Goal: Transaction & Acquisition: Purchase product/service

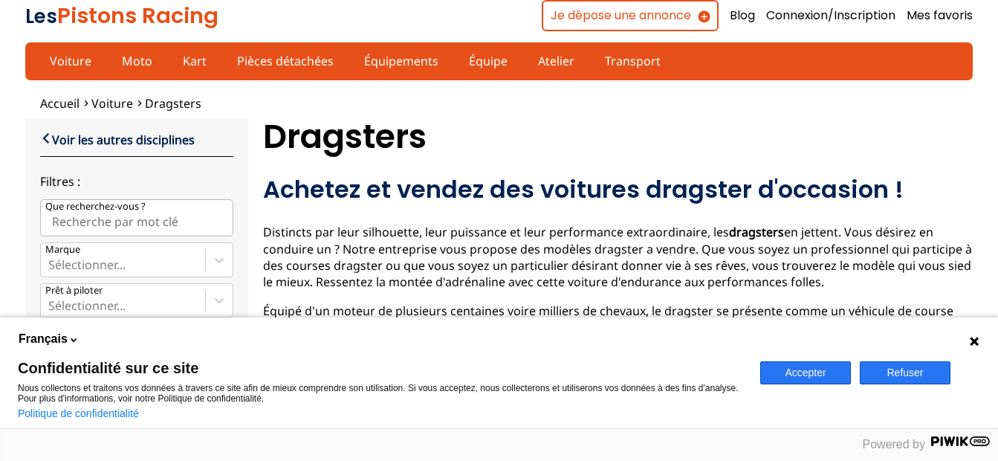
click at [805, 373] on button "Accepter" at bounding box center [805, 372] width 91 height 23
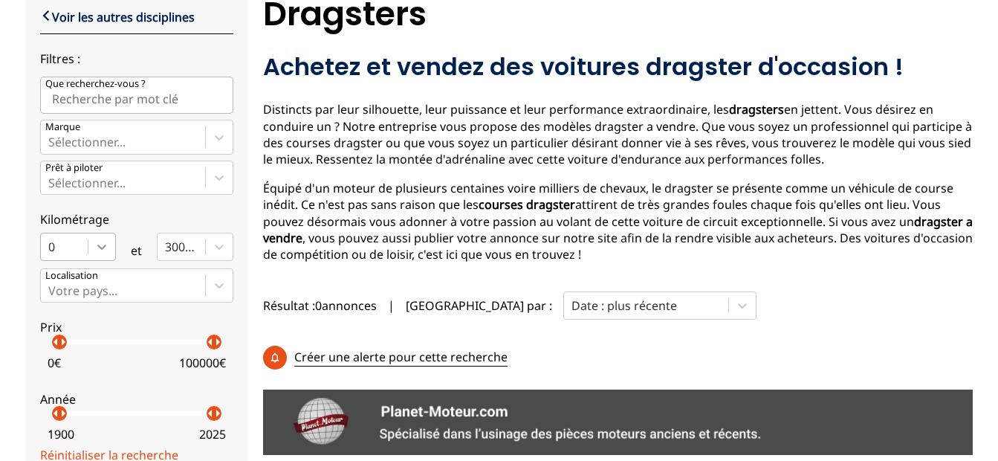
scroll to position [125, 0]
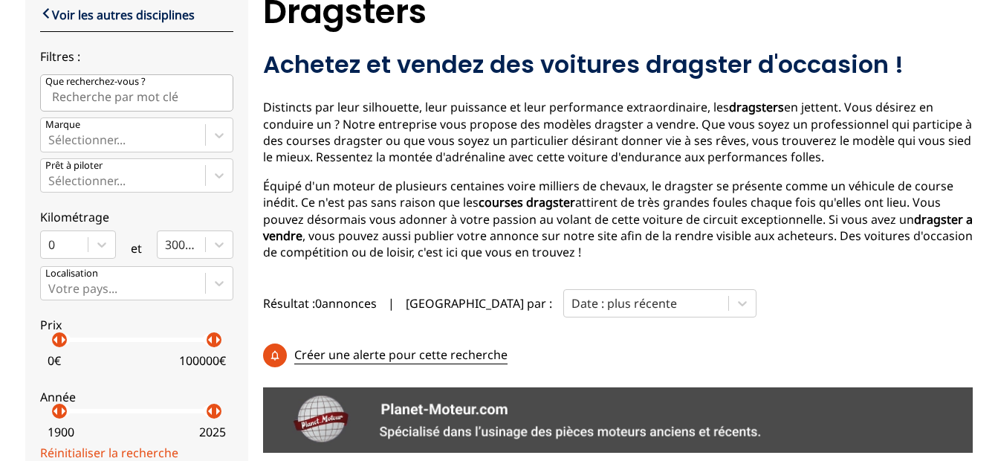
drag, startPoint x: 52, startPoint y: 344, endPoint x: 77, endPoint y: 345, distance: 24.5
drag, startPoint x: 56, startPoint y: 342, endPoint x: 67, endPoint y: 344, distance: 10.6
drag, startPoint x: 54, startPoint y: 343, endPoint x: 282, endPoint y: 361, distance: 228.2
click at [282, 361] on div "close Voir les autres disciplines Filtres : Que recherchez-vous ? Marque Sélect…" at bounding box center [499, 276] width 948 height 564
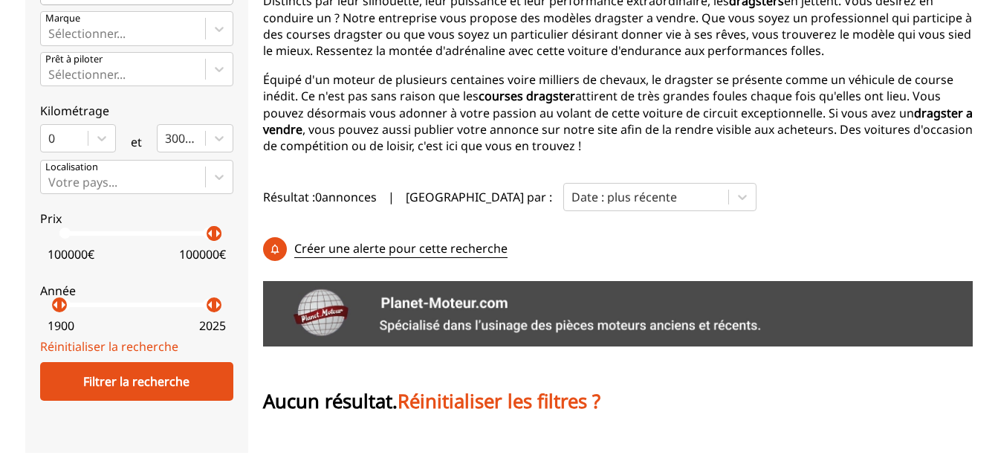
scroll to position [230, 0]
drag, startPoint x: 59, startPoint y: 306, endPoint x: 207, endPoint y: 314, distance: 147.5
click at [207, 314] on p "arrow_right" at bounding box center [216, 306] width 18 height 18
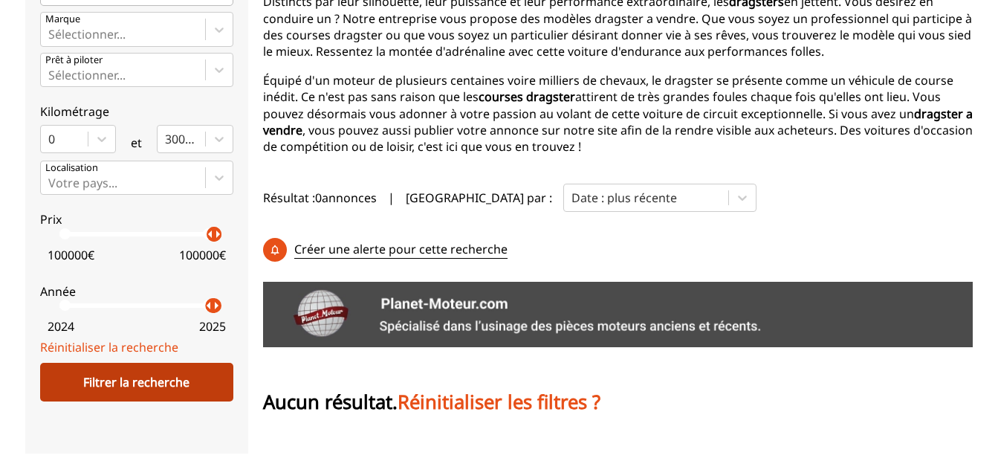
click at [181, 384] on div "Filtrer la recherche" at bounding box center [136, 382] width 193 height 39
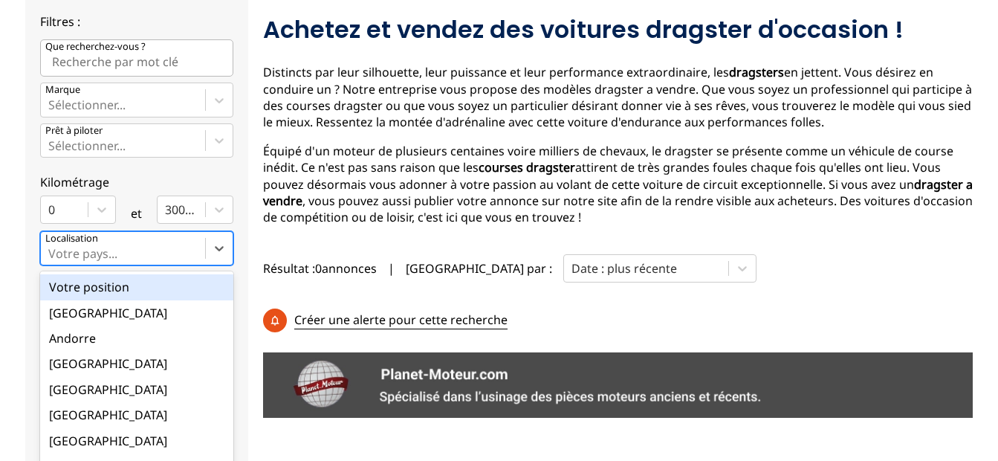
scroll to position [200, 0]
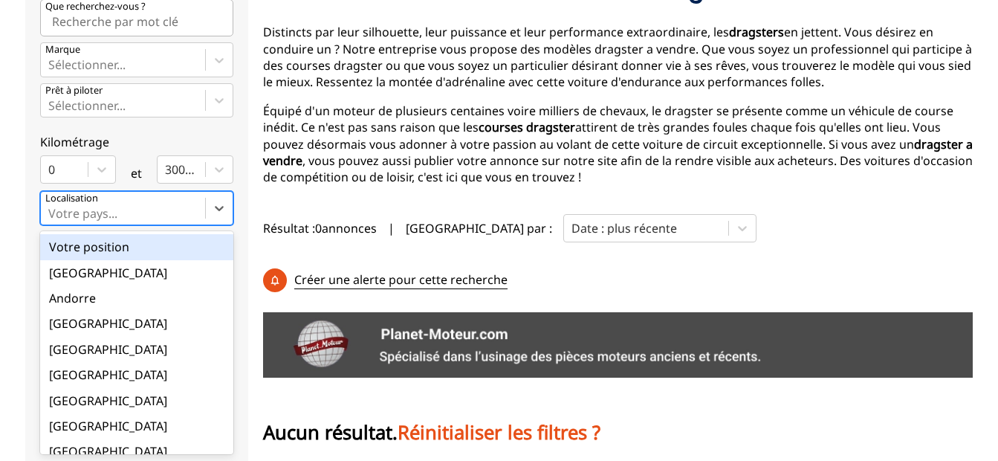
click at [106, 225] on div "option Votre position focused, 1 of 18. 18 results available. Use Up and Down t…" at bounding box center [136, 208] width 193 height 34
click at [51, 220] on input "option Votre position focused, 1 of 18. 18 results available. Use Up and Down t…" at bounding box center [49, 213] width 3 height 13
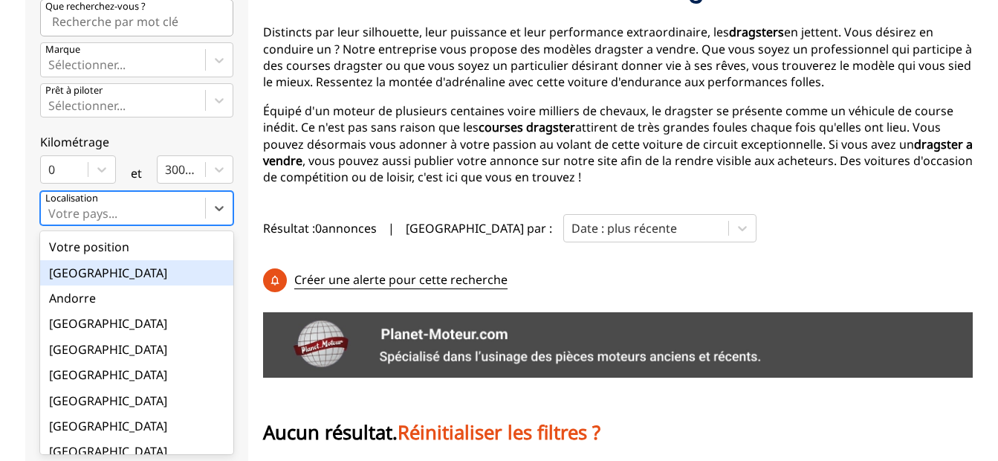
click at [100, 274] on div "Allemagne" at bounding box center [136, 272] width 193 height 25
click at [51, 220] on input "option Allemagne focused, 2 of 18. 18 results available. Use Up and Down to cho…" at bounding box center [49, 213] width 3 height 13
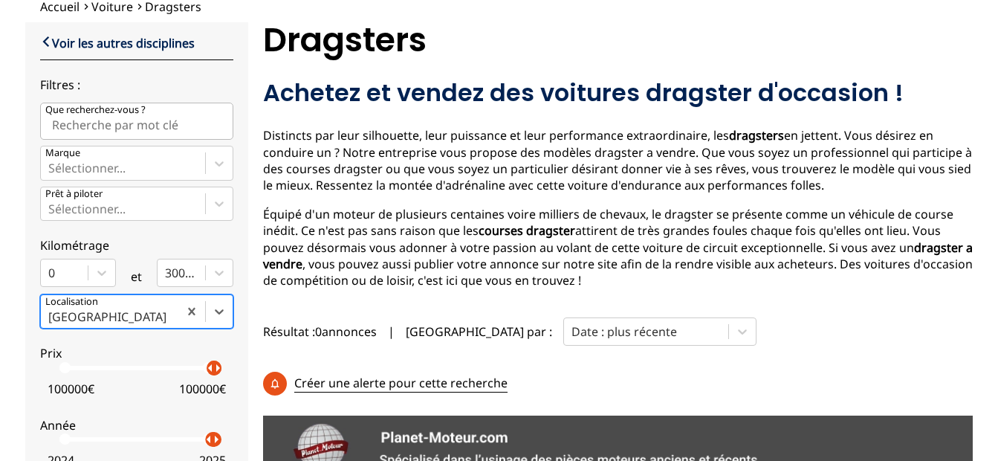
scroll to position [96, 0]
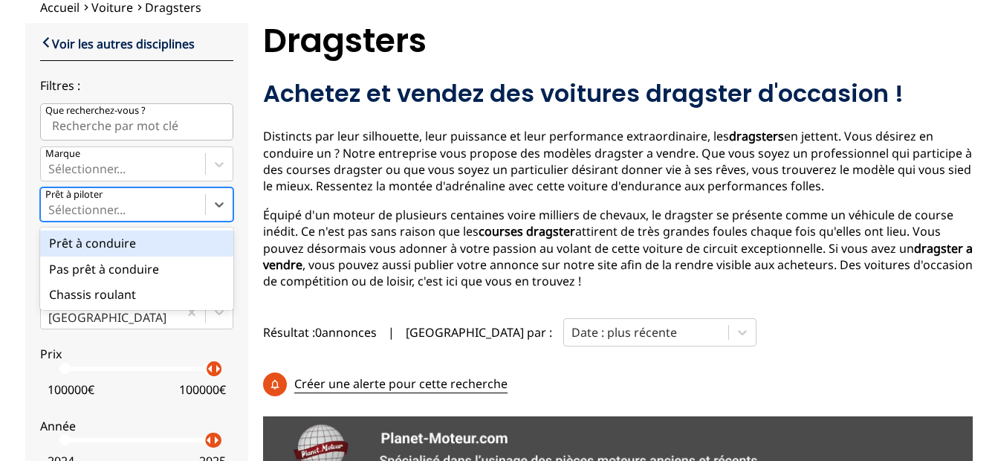
click at [92, 203] on div at bounding box center [122, 209] width 149 height 16
click at [51, 203] on input "Prêt à piloter option Prêt à conduire focused, 1 of 3. 3 results available. Use…" at bounding box center [49, 209] width 3 height 13
click at [103, 238] on div "Prêt à conduire" at bounding box center [136, 242] width 193 height 25
click at [51, 216] on input "Prêt à piloter option Prêt à conduire focused, 1 of 3. 3 results available. Use…" at bounding box center [49, 209] width 3 height 13
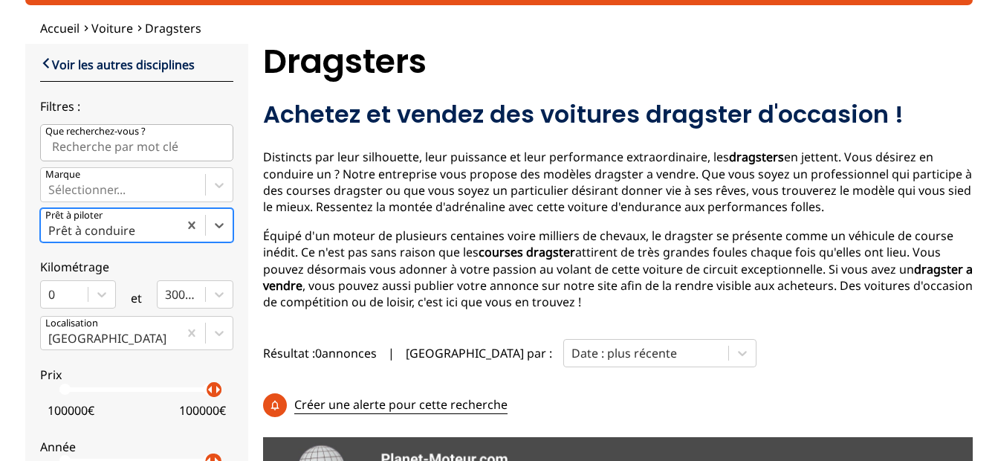
scroll to position [73, 0]
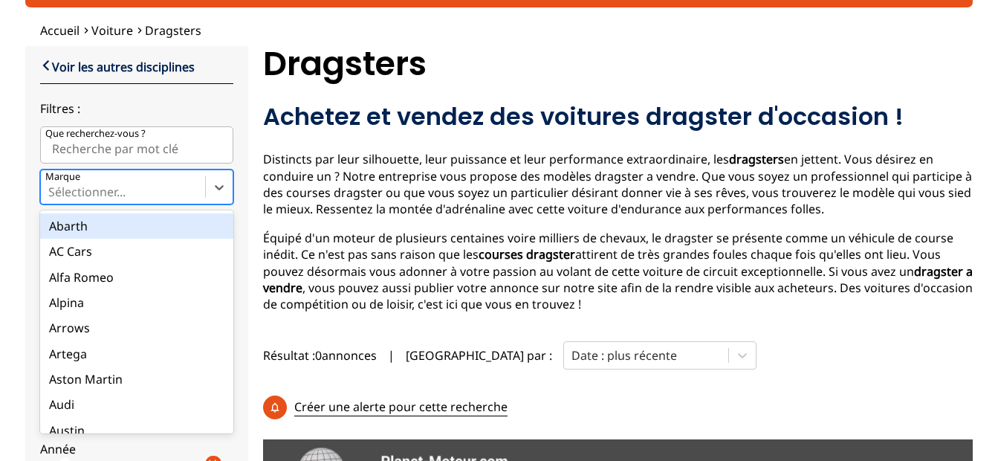
click at [74, 193] on div at bounding box center [122, 192] width 149 height 16
click at [51, 193] on input "Marque option Abarth focused, 1 of 90. 90 results available. Use Up and Down to…" at bounding box center [49, 191] width 3 height 13
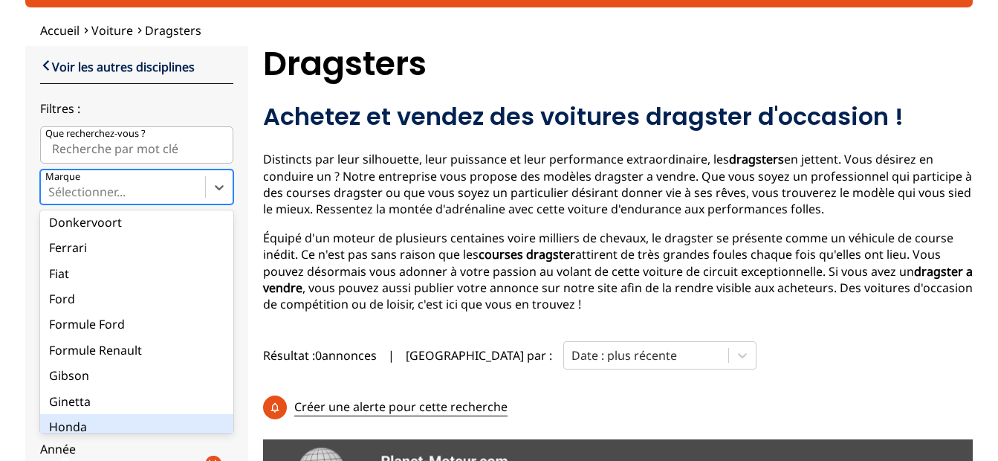
scroll to position [662, 0]
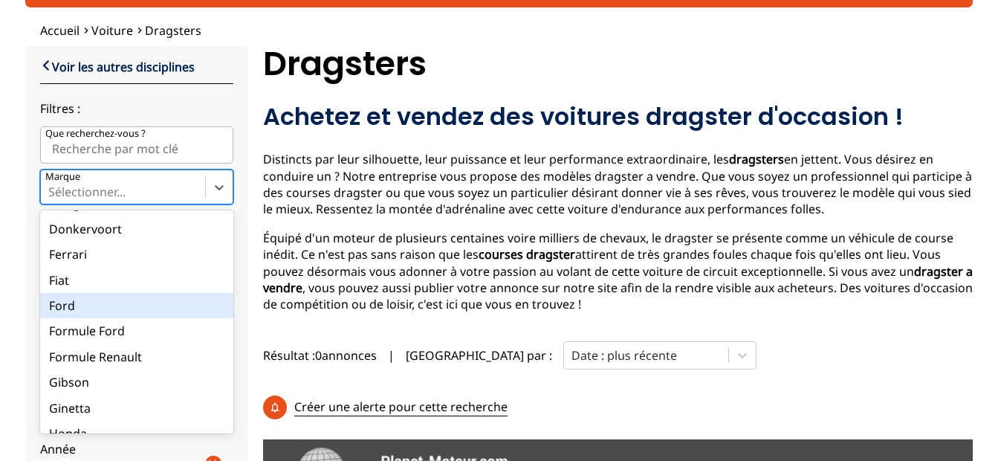
click at [64, 309] on div "Ford" at bounding box center [136, 305] width 193 height 25
click at [51, 198] on input "Marque option Ford focused, 30 of 90. 90 results available. Use Up and Down to …" at bounding box center [49, 191] width 3 height 13
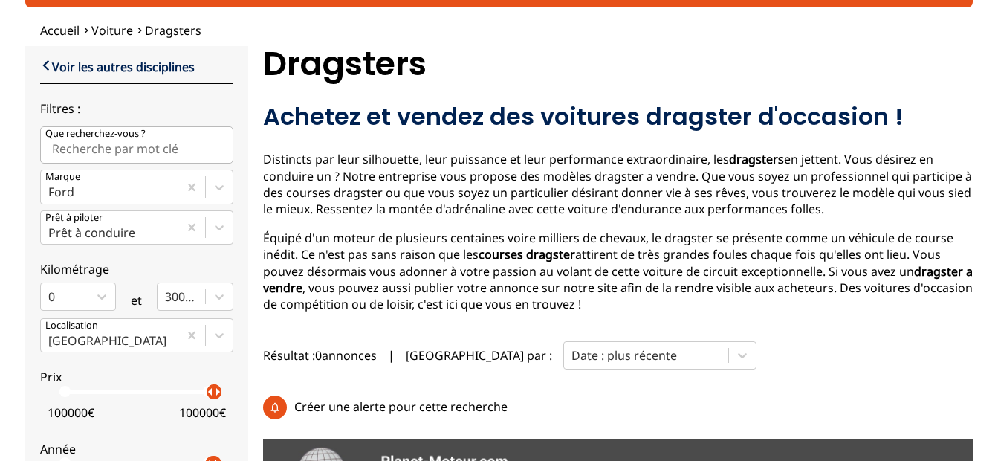
click at [68, 147] on input "Que recherchez-vous ?" at bounding box center [136, 144] width 193 height 37
type input "dracster"
